Goal: Task Accomplishment & Management: Use online tool/utility

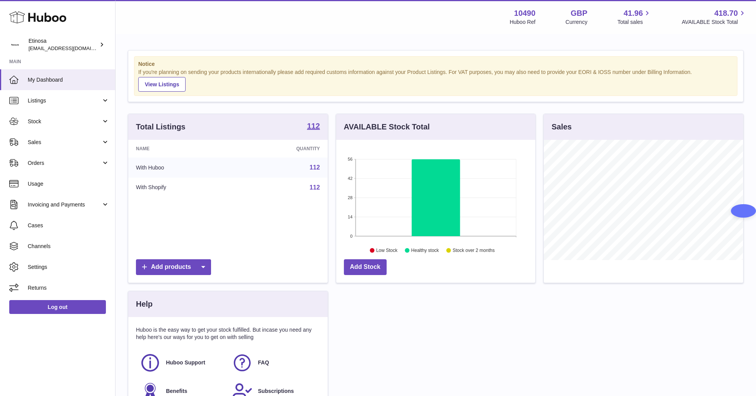
scroll to position [120, 199]
click at [45, 144] on span "Sales" at bounding box center [65, 142] width 74 height 7
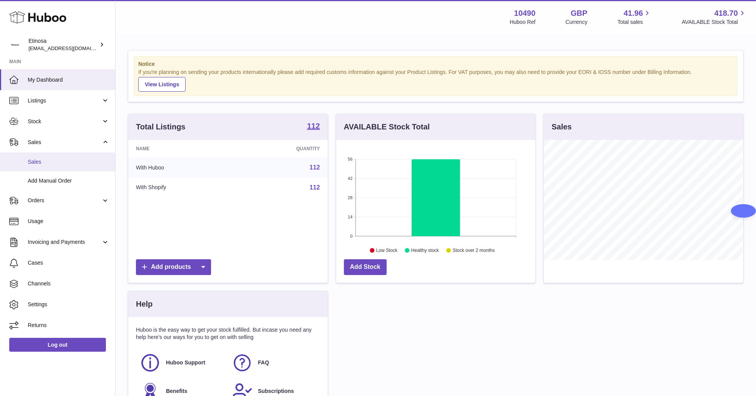
click at [54, 164] on span "Sales" at bounding box center [69, 161] width 82 height 7
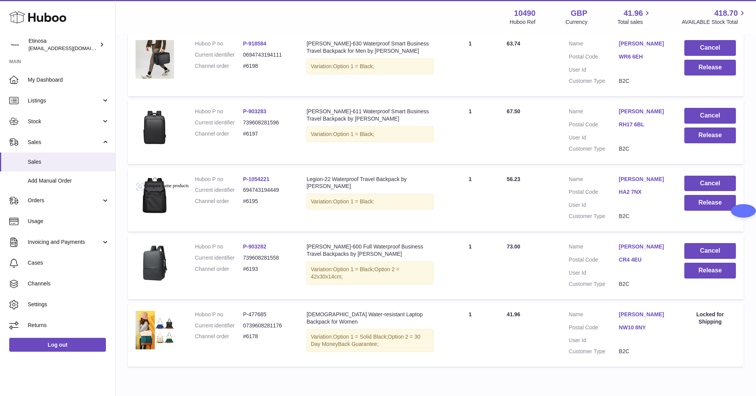
scroll to position [202, 0]
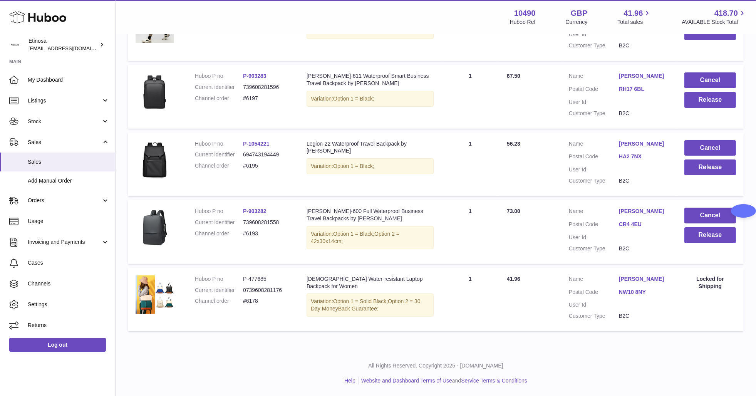
click at [212, 375] on div "All Rights Reserved. Copyright 2025 - Huboo.co.uk Help Website and Dashboard Te…" at bounding box center [436, 372] width 640 height 45
click at [328, 368] on p "All Rights Reserved. Copyright 2025 - [DOMAIN_NAME]" at bounding box center [436, 365] width 628 height 7
drag, startPoint x: 265, startPoint y: 236, endPoint x: 240, endPoint y: 233, distance: 25.2
click at [240, 233] on dl "Huboo P no P-903282 Current identifier 739608281558 Channel order #6193" at bounding box center [243, 224] width 96 height 33
copy dl "#6193"
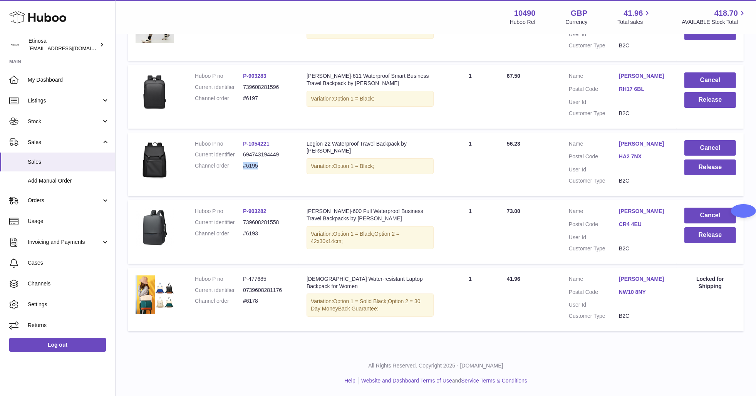
drag, startPoint x: 261, startPoint y: 166, endPoint x: 243, endPoint y: 166, distance: 18.1
click at [243, 166] on dd "#6195" at bounding box center [267, 165] width 48 height 7
copy dd "#6195"
drag, startPoint x: 265, startPoint y: 90, endPoint x: 280, endPoint y: 125, distance: 38.6
click at [243, 96] on dl "Huboo P no P-903283 Current identifier 739608281596 Channel order #6197" at bounding box center [243, 88] width 96 height 33
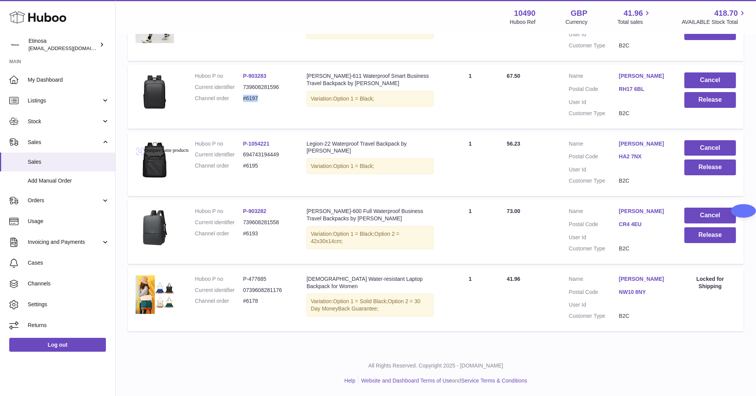
copy dd "#6197"
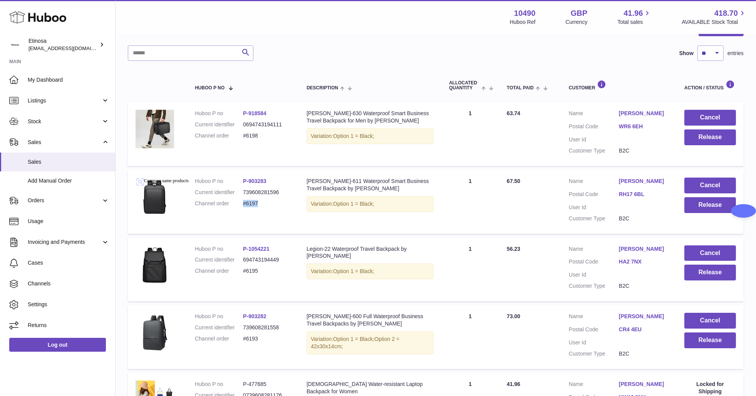
scroll to position [87, 0]
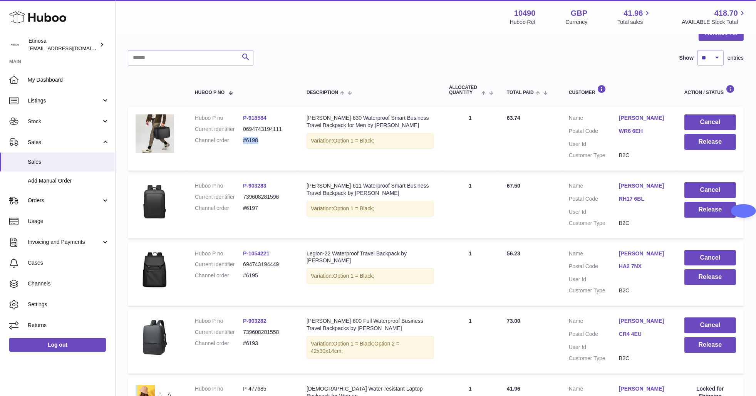
drag, startPoint x: 269, startPoint y: 144, endPoint x: 243, endPoint y: 139, distance: 26.0
click at [243, 139] on dl "Huboo P no P-918584 Current identifier 0694743194111 Channel order #6198" at bounding box center [243, 130] width 96 height 33
copy dd "#6198"
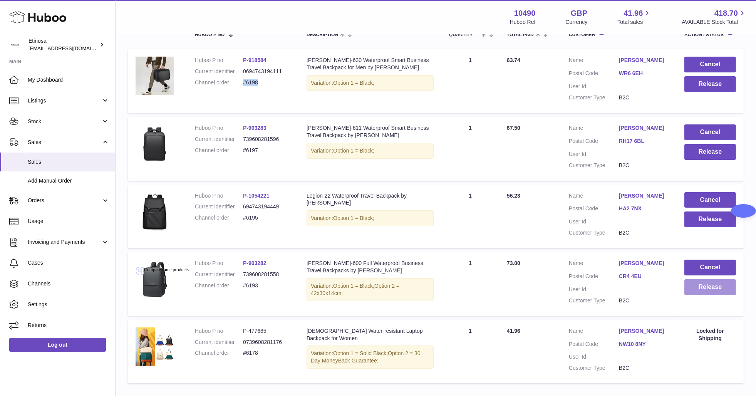
click at [723, 295] on button "Release" at bounding box center [710, 287] width 52 height 16
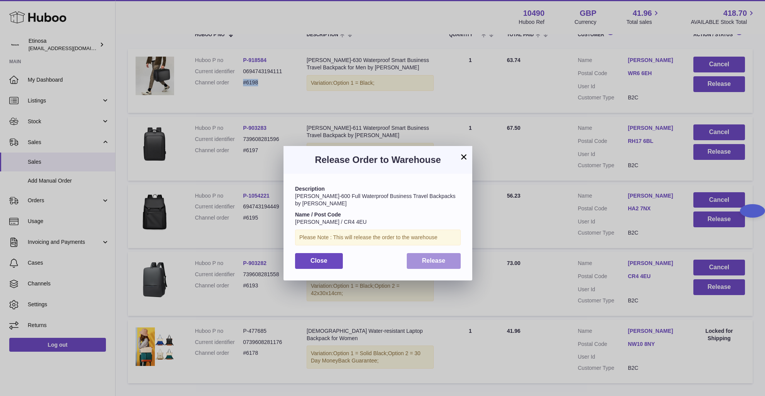
click at [434, 258] on button "Release" at bounding box center [434, 261] width 54 height 16
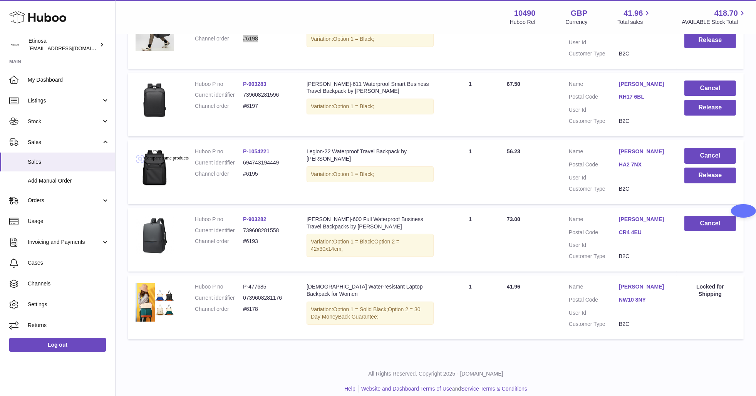
scroll to position [270, 0]
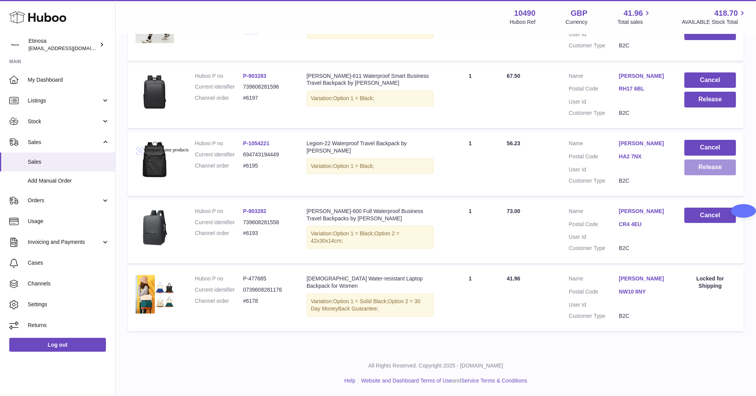
click at [703, 168] on button "Release" at bounding box center [710, 167] width 52 height 16
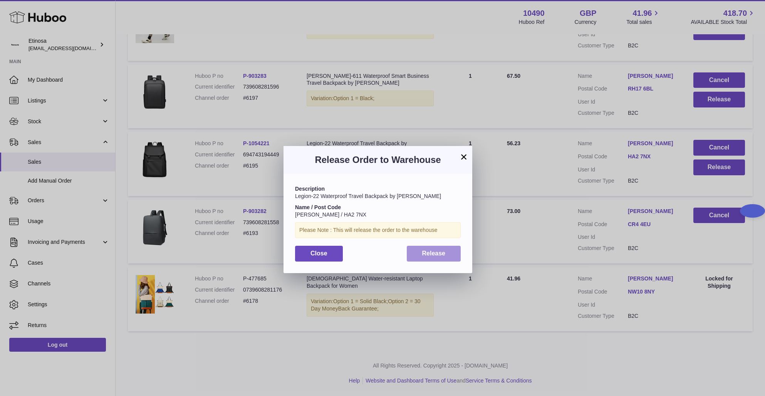
drag, startPoint x: 442, startPoint y: 253, endPoint x: 462, endPoint y: 253, distance: 19.3
click at [454, 253] on button "Release" at bounding box center [434, 254] width 54 height 16
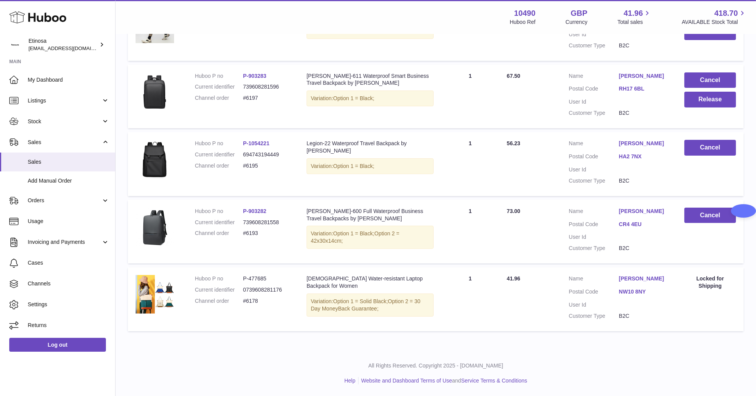
drag, startPoint x: 472, startPoint y: 362, endPoint x: 480, endPoint y: 359, distance: 8.8
click at [472, 362] on p "All Rights Reserved. Copyright 2025 - [DOMAIN_NAME]" at bounding box center [436, 365] width 628 height 7
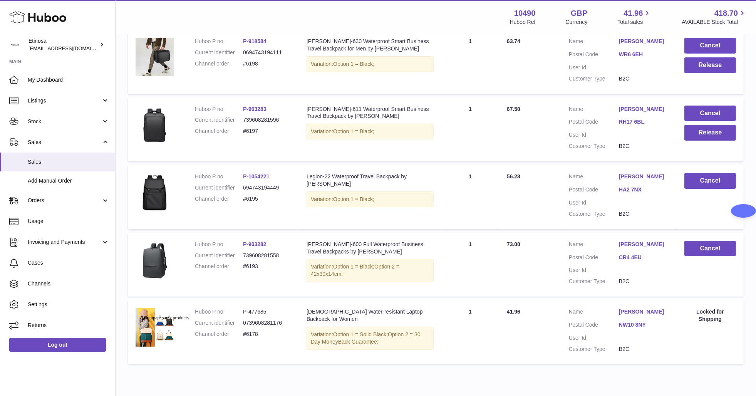
scroll to position [212, 0]
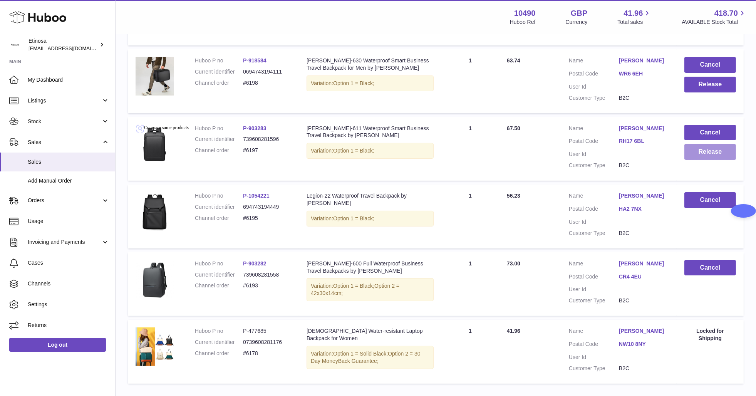
click at [708, 153] on button "Release" at bounding box center [710, 152] width 52 height 16
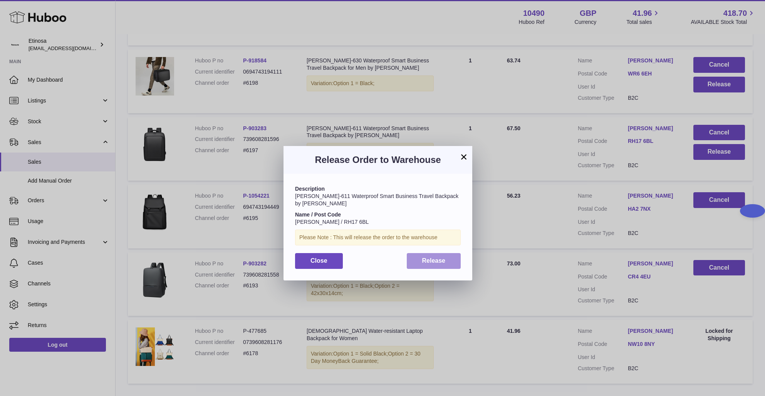
click at [435, 258] on button "Release" at bounding box center [434, 261] width 54 height 16
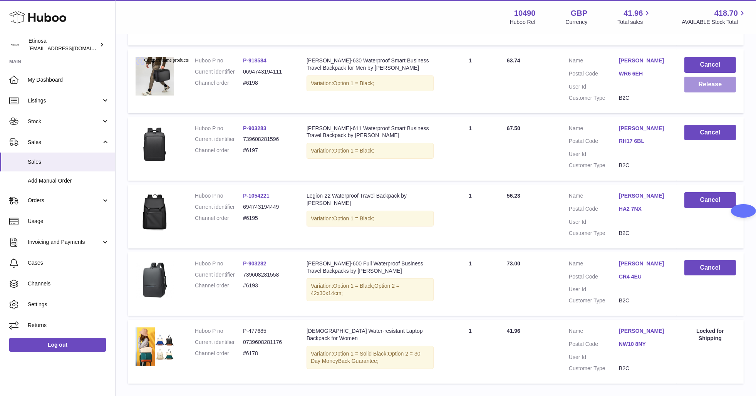
click at [717, 88] on button "Release" at bounding box center [710, 85] width 52 height 16
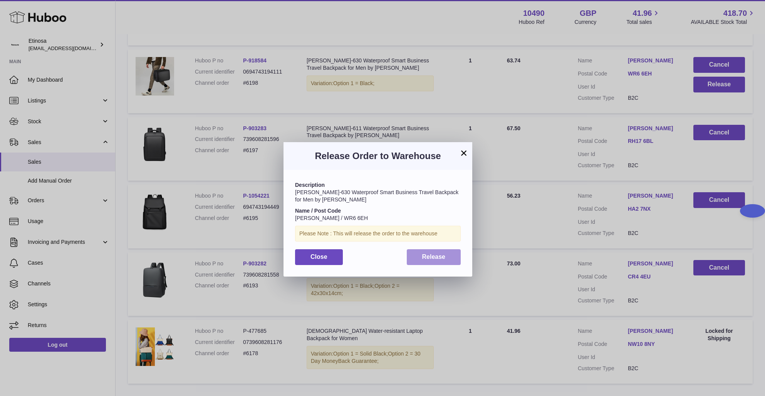
click at [441, 265] on div "Description Stohl-630 Waterproof Smart Business Travel Backpack for Men by Wolp…" at bounding box center [377, 223] width 189 height 106
click at [437, 258] on span "Release" at bounding box center [433, 256] width 23 height 7
